Goal: Task Accomplishment & Management: Manage account settings

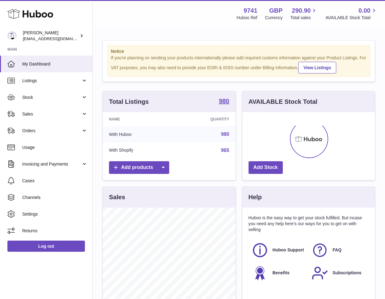
scroll to position [96, 133]
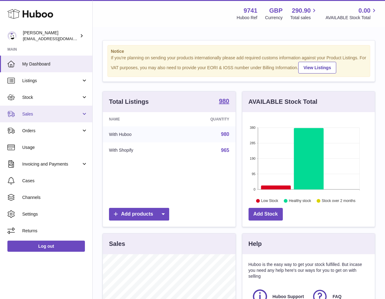
click at [40, 113] on span "Sales" at bounding box center [51, 114] width 59 height 6
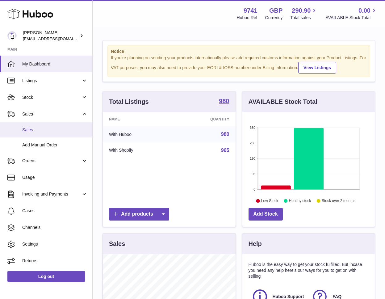
click at [32, 132] on span "Sales" at bounding box center [55, 130] width 66 height 6
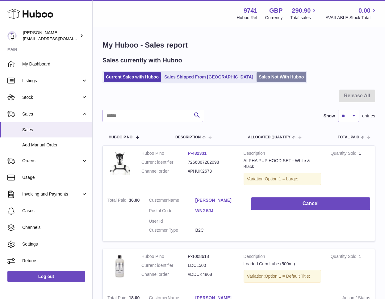
click at [257, 76] on link "Sales Not With Huboo" at bounding box center [281, 77] width 49 height 10
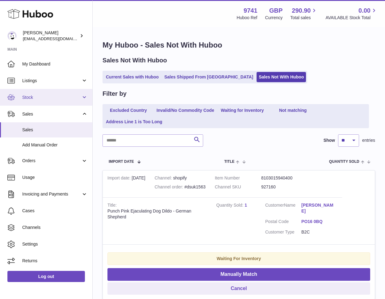
click at [41, 96] on span "Stock" at bounding box center [51, 98] width 59 height 6
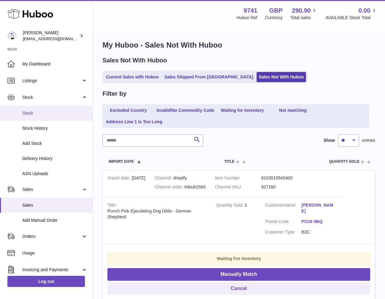
click at [45, 115] on span "Stock" at bounding box center [55, 113] width 66 height 6
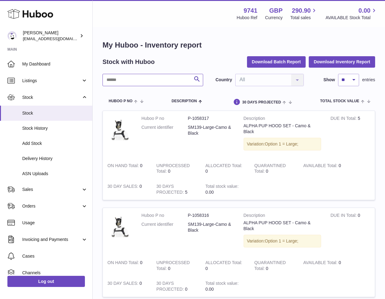
click at [138, 80] on input "text" at bounding box center [153, 80] width 101 height 12
paste input "******"
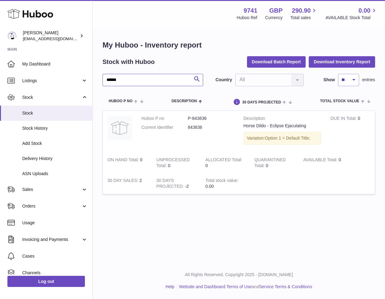
click at [137, 78] on input "******" at bounding box center [153, 80] width 101 height 12
paste input "text"
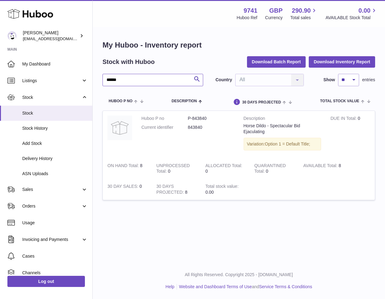
click at [134, 78] on input "******" at bounding box center [153, 80] width 101 height 12
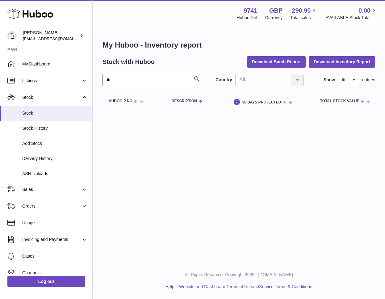
type input "*"
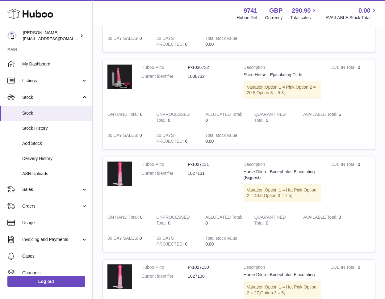
scroll to position [372, 0]
type input "*****"
drag, startPoint x: 206, startPoint y: 60, endPoint x: 208, endPoint y: 64, distance: 5.0
click at [207, 64] on dl "Huboo P no P-1036732 Current identifier 1036732" at bounding box center [188, 73] width 93 height 18
drag, startPoint x: 207, startPoint y: 65, endPoint x: 184, endPoint y: 66, distance: 23.8
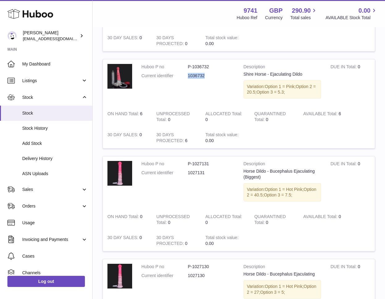
click at [184, 64] on dl "Huboo P no P-1036732 Current identifier 1036732" at bounding box center [188, 73] width 93 height 18
copy dl "1036732"
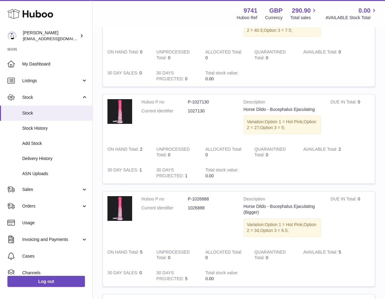
scroll to position [538, 0]
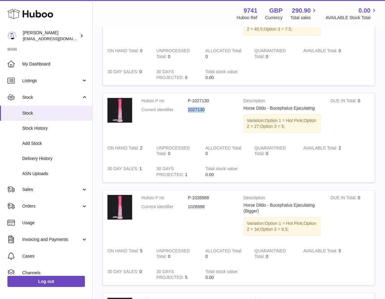
drag, startPoint x: 185, startPoint y: 98, endPoint x: 181, endPoint y: 98, distance: 3.7
click at [181, 98] on dl "Huboo P no P-1027130 Current identifier 1027130" at bounding box center [188, 107] width 93 height 18
copy dl "1027130"
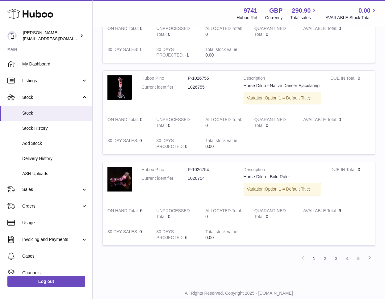
scroll to position [858, 0]
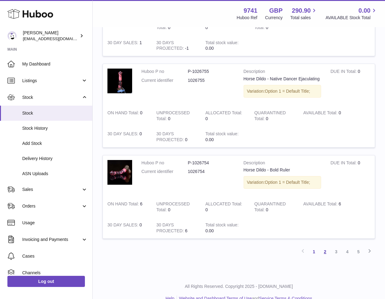
click at [326, 246] on link "2" at bounding box center [325, 251] width 11 height 11
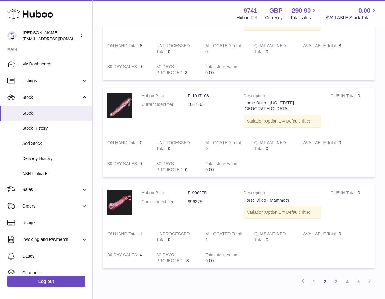
scroll to position [800, 0]
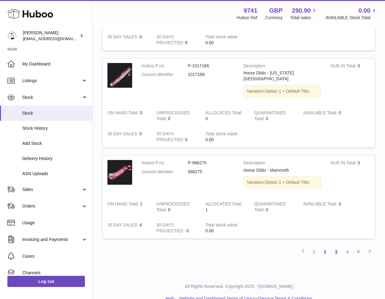
click at [335, 246] on link "3" at bounding box center [336, 251] width 11 height 11
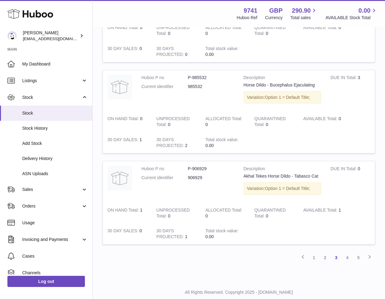
scroll to position [777, 0]
click at [345, 257] on link "4" at bounding box center [347, 257] width 11 height 11
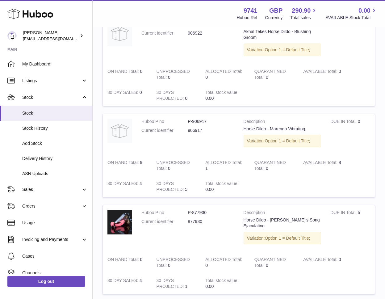
scroll to position [374, 0]
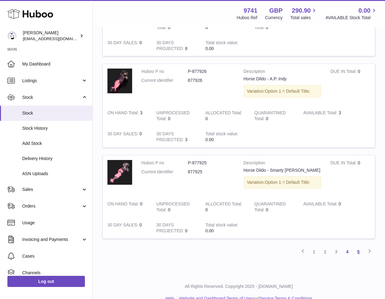
click at [358, 246] on link "5" at bounding box center [358, 251] width 11 height 11
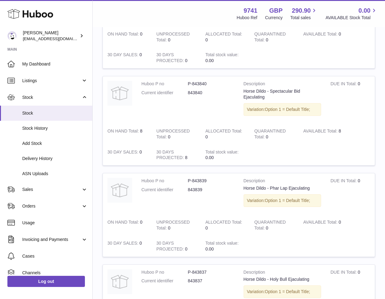
scroll to position [128, 0]
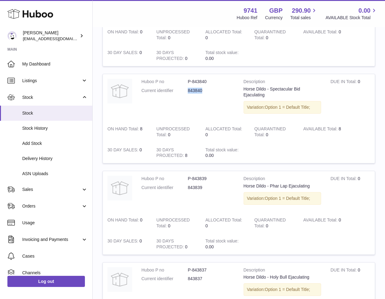
drag, startPoint x: 204, startPoint y: 90, endPoint x: 185, endPoint y: 89, distance: 18.9
click at [185, 89] on dl "Huboo P no P-843840 Current identifier 843840" at bounding box center [188, 88] width 93 height 18
copy dl "843840"
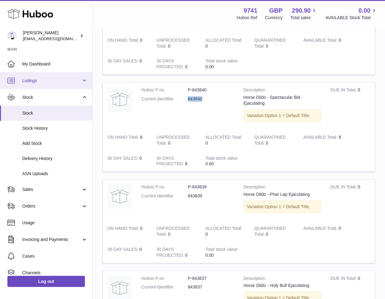
scroll to position [119, 0]
click at [41, 84] on link "Listings" at bounding box center [46, 80] width 92 height 17
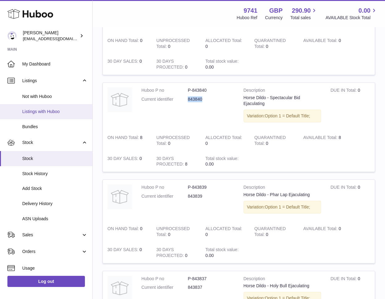
click at [42, 110] on span "Listings with Huboo" at bounding box center [55, 112] width 66 height 6
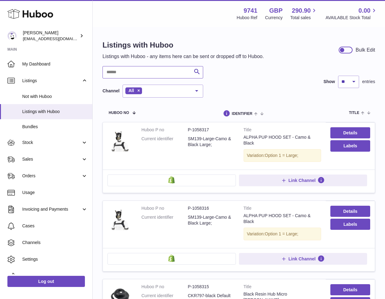
click at [136, 71] on input "text" at bounding box center [153, 72] width 101 height 12
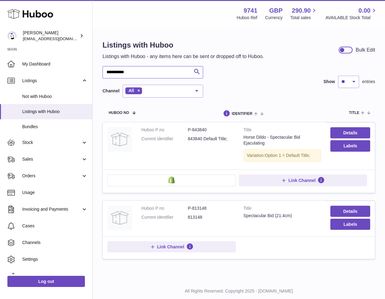
type input "**********"
click at [349, 128] on link "Details" at bounding box center [351, 132] width 40 height 11
click at [348, 207] on link "Details" at bounding box center [351, 211] width 40 height 11
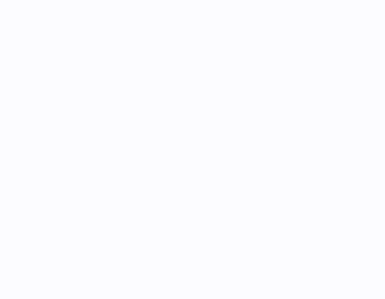
select select "**"
select select "****"
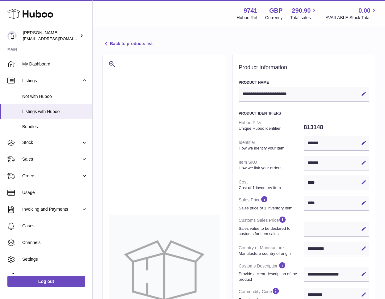
select select "**"
select select "****"
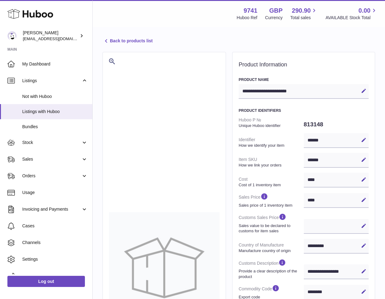
scroll to position [3, 0]
